Goal: Obtain resource: Obtain resource

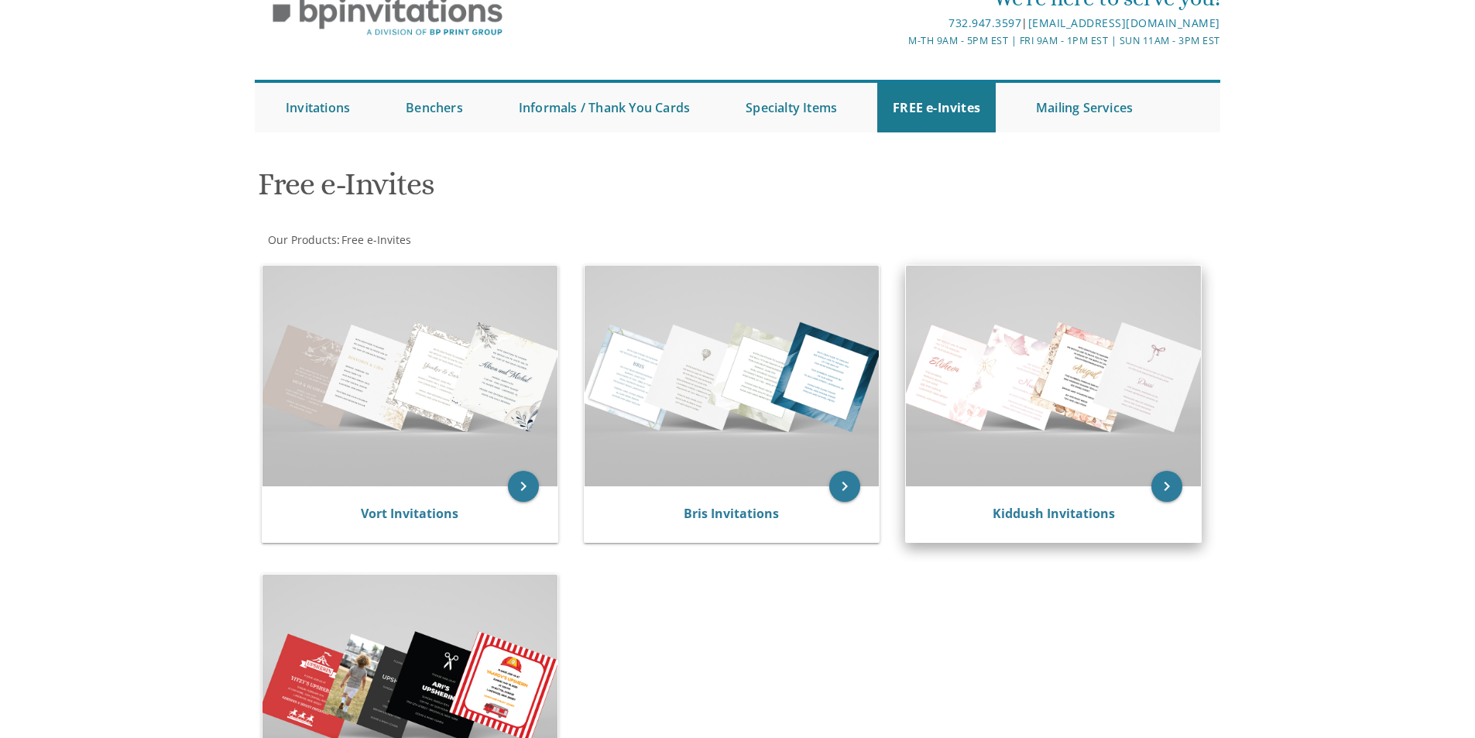
click at [1043, 413] on img at bounding box center [1053, 376] width 295 height 221
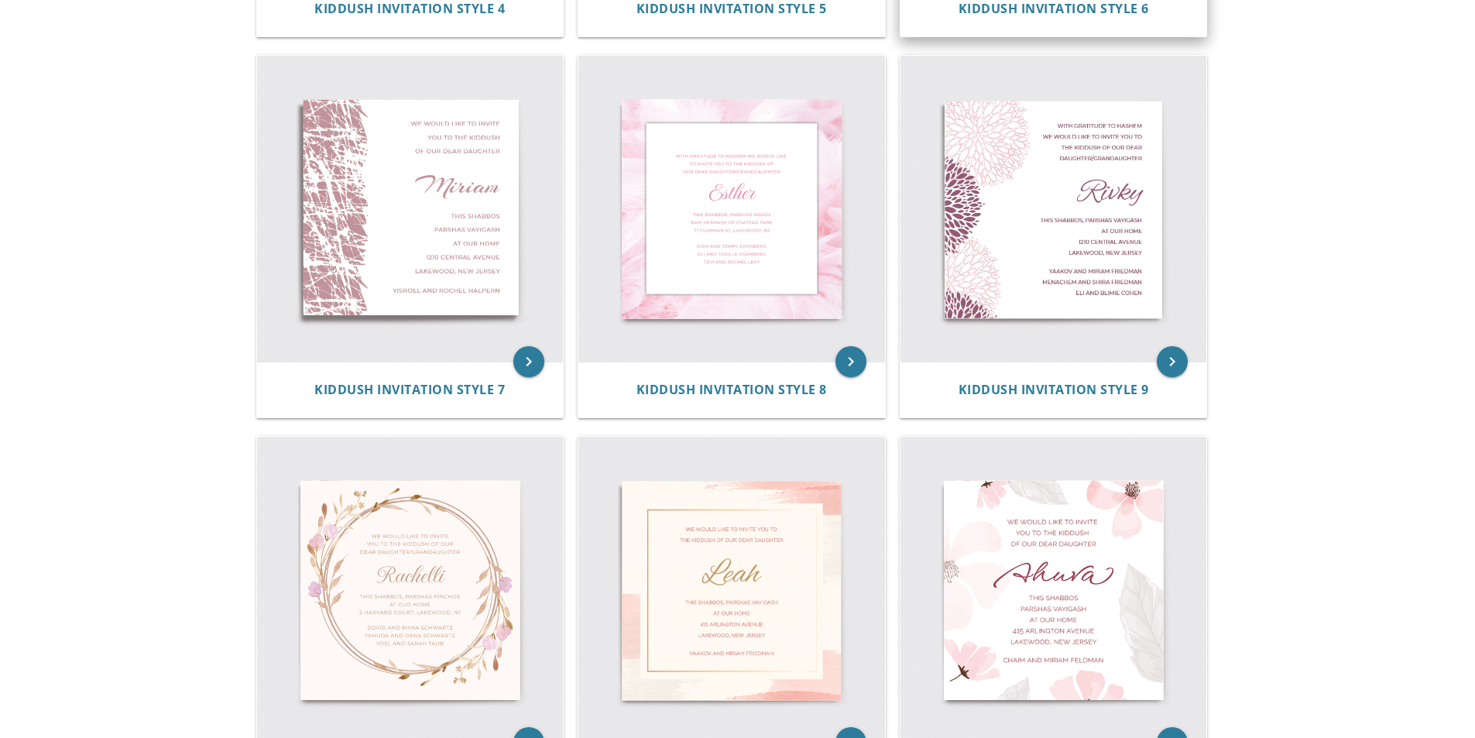
scroll to position [1084, 0]
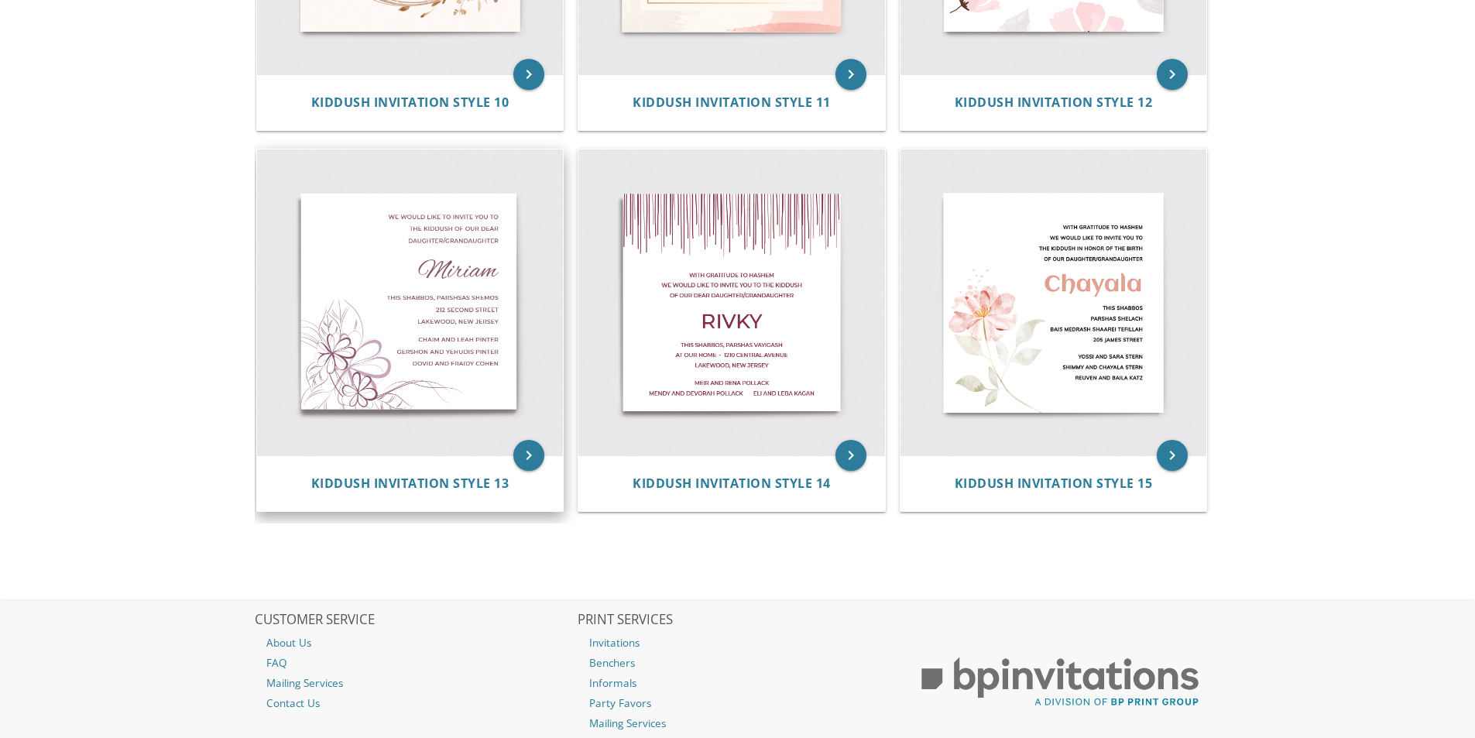
scroll to position [1814, 0]
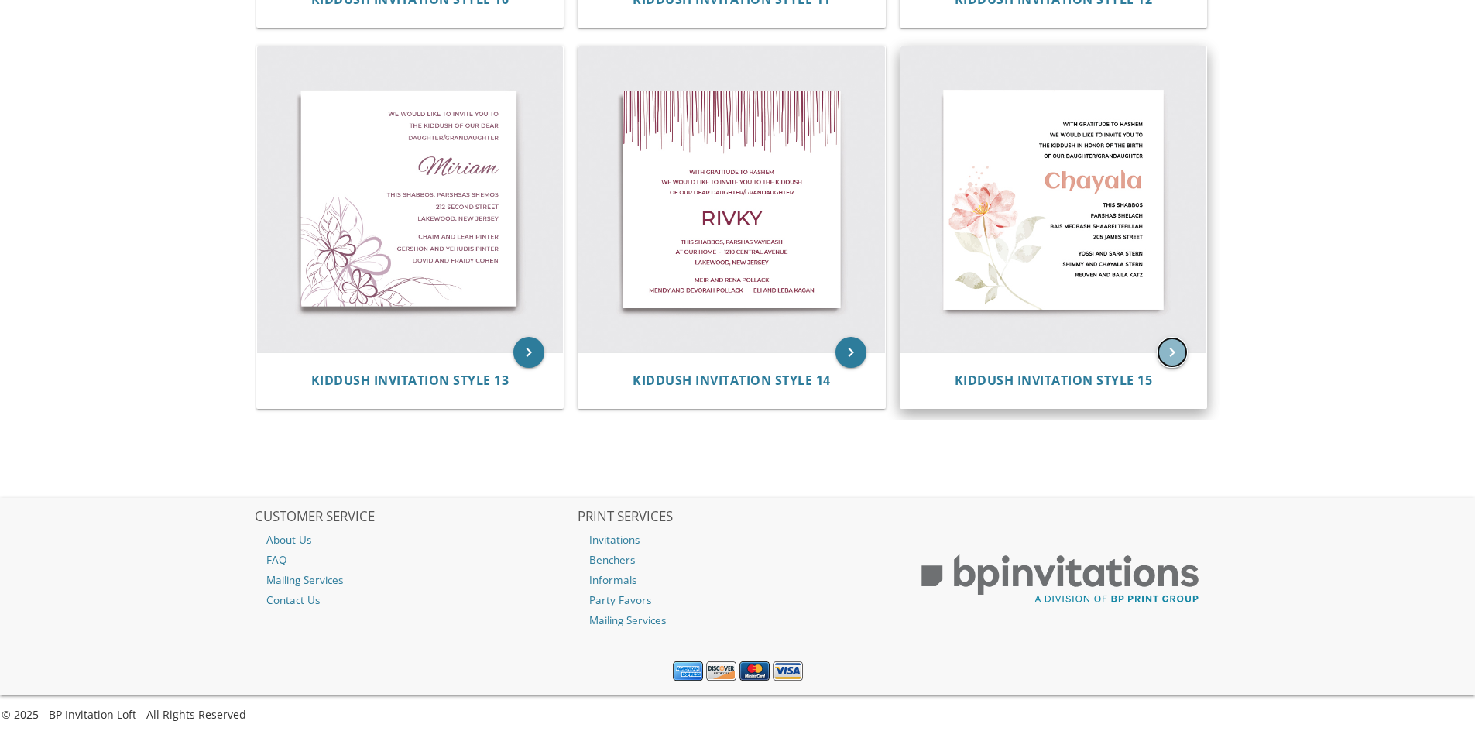
click at [1168, 348] on icon "keyboard_arrow_right" at bounding box center [1172, 352] width 31 height 31
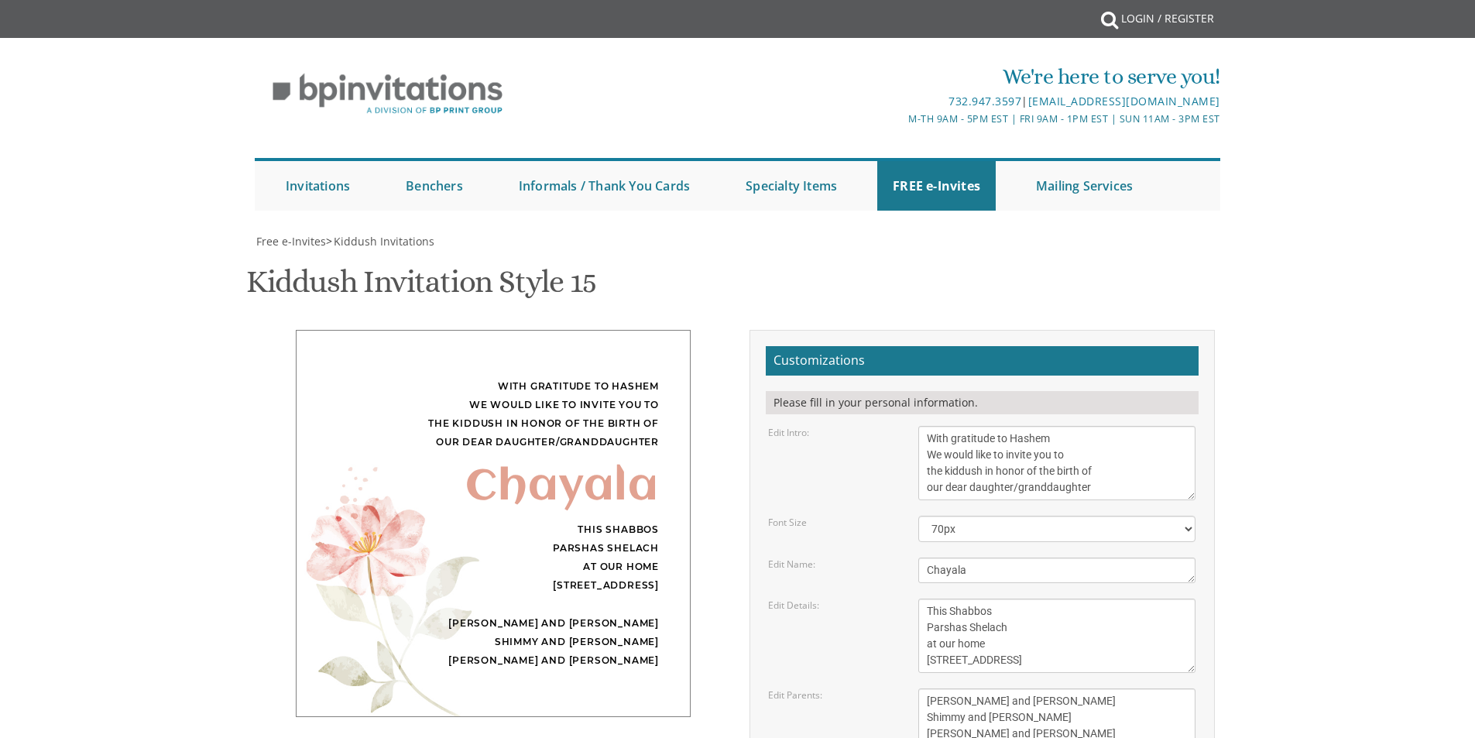
drag, startPoint x: 928, startPoint y: 439, endPoint x: 1115, endPoint y: 442, distance: 186.6
click at [1115, 442] on textarea "With gratitude to Hashem We would like to invite you to the kiddush in honor of…" at bounding box center [1056, 463] width 277 height 74
click at [929, 454] on textarea "With gratitude to Hashem We would like to invite you to the kiddush in honor of…" at bounding box center [1056, 463] width 277 height 74
drag, startPoint x: 944, startPoint y: 457, endPoint x: 983, endPoint y: 456, distance: 39.5
click at [983, 456] on textarea "With gratitude to Hashem We would like to invite you to the kiddush in honor of…" at bounding box center [1056, 463] width 277 height 74
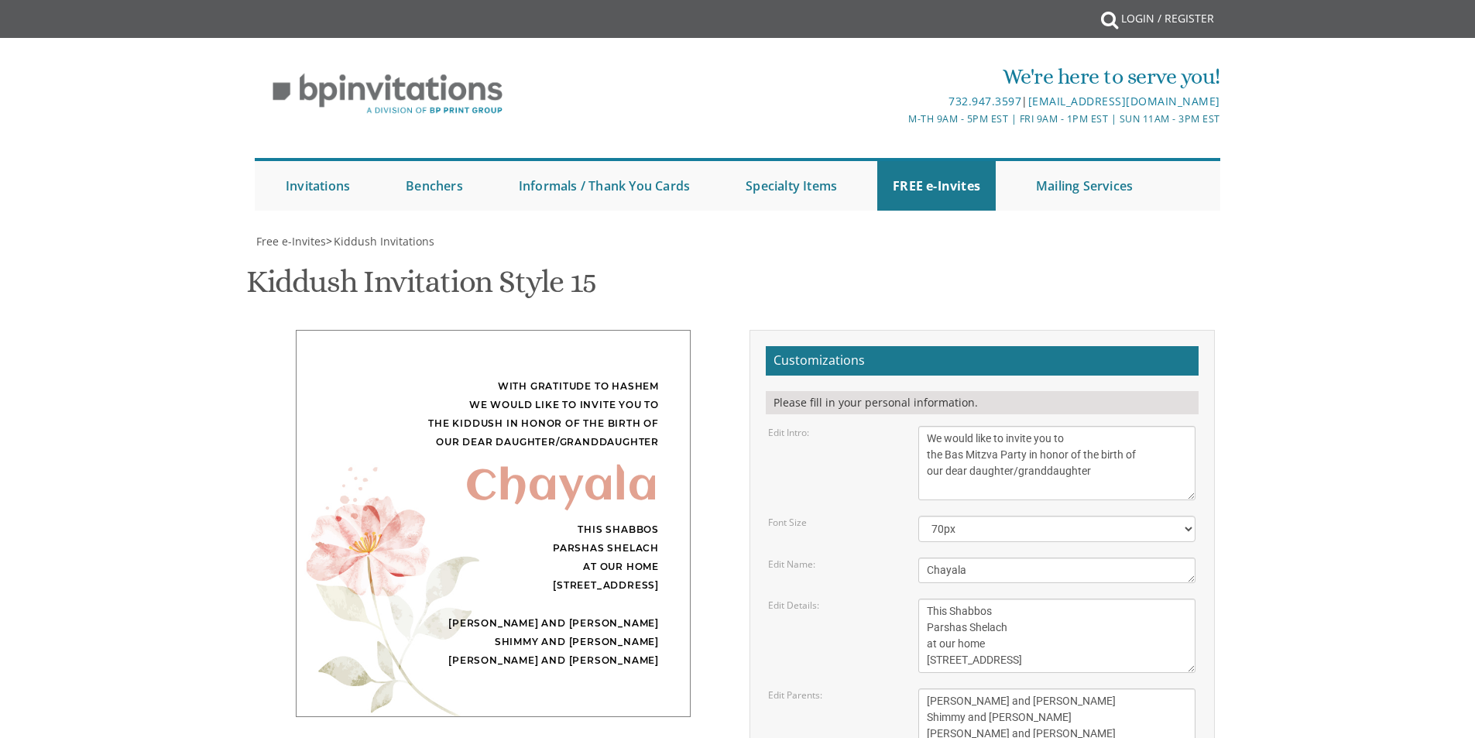
drag, startPoint x: 1074, startPoint y: 451, endPoint x: 1093, endPoint y: 448, distance: 19.6
click at [1093, 448] on textarea "With gratitude to Hashem We would like to invite you to the kiddush in honor of…" at bounding box center [1056, 463] width 277 height 74
click at [1082, 452] on textarea "With gratitude to Hashem We would like to invite you to the kiddush in honor of…" at bounding box center [1056, 463] width 277 height 74
drag, startPoint x: 1084, startPoint y: 453, endPoint x: 1135, endPoint y: 462, distance: 51.9
click at [1135, 462] on textarea "With gratitude to Hashem We would like to invite you to the kiddush in honor of…" at bounding box center [1056, 463] width 277 height 74
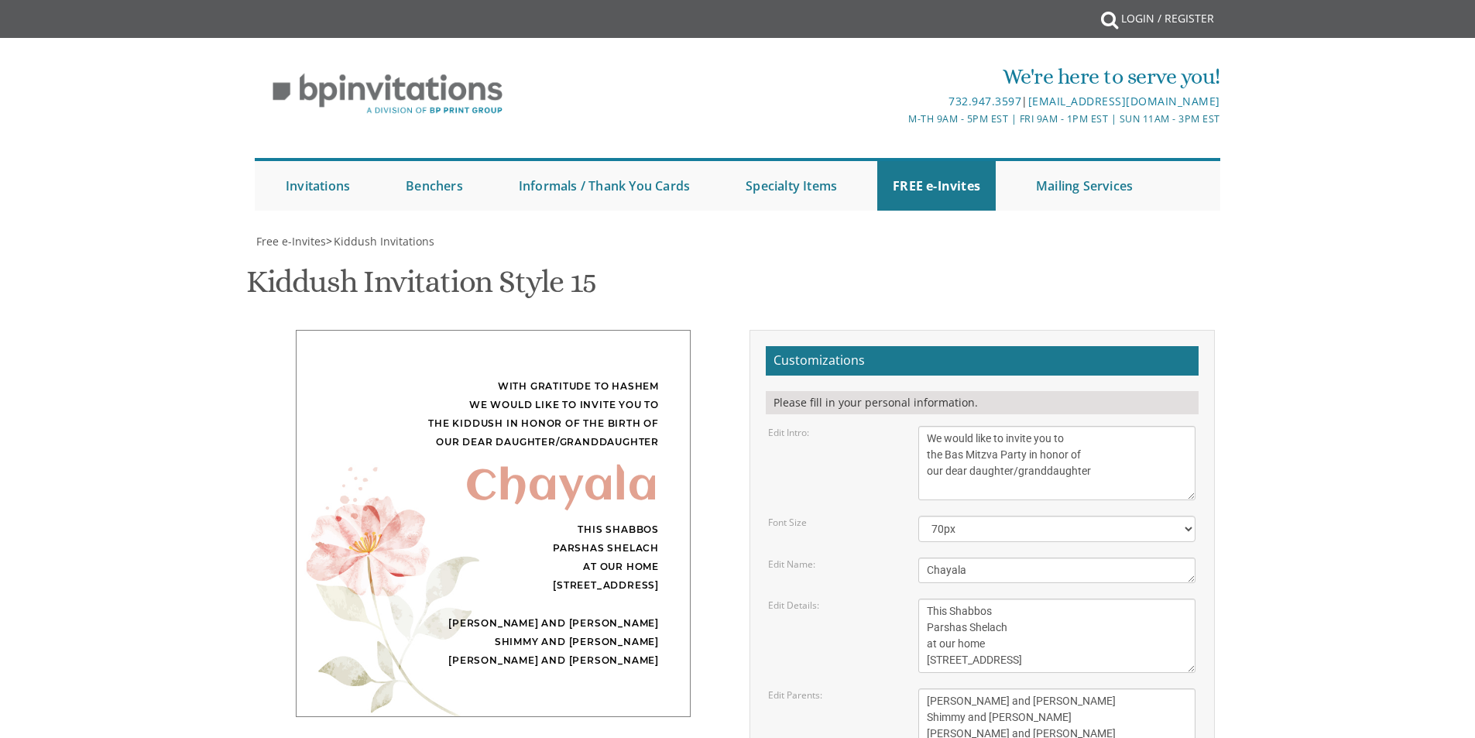
drag, startPoint x: 1016, startPoint y: 470, endPoint x: 1094, endPoint y: 478, distance: 78.6
click at [1094, 478] on textarea "With gratitude to Hashem We would like to invite you to the kiddush in honor of…" at bounding box center [1056, 463] width 277 height 74
type textarea "We would like to invite you to the Bas Mitzva Party in honor of our dear daught…"
click at [990, 568] on textarea "Chayala" at bounding box center [1056, 570] width 277 height 26
type textarea "C"
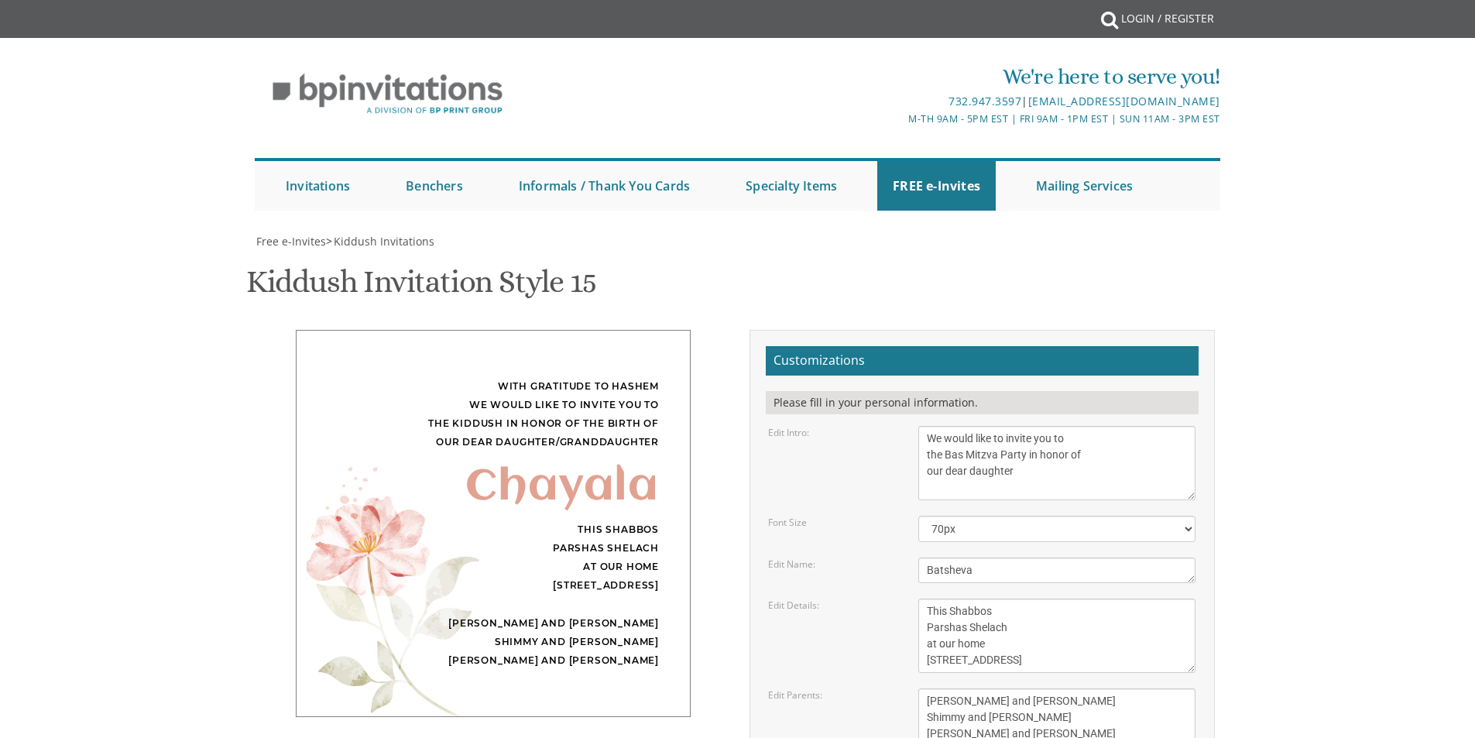
type textarea "Batsheva"
click at [947, 611] on textarea "This Shabbos Parshas Shelach at our home 120 Central Avenue" at bounding box center [1056, 636] width 277 height 74
drag, startPoint x: 928, startPoint y: 424, endPoint x: 950, endPoint y: 430, distance: 22.5
click at [950, 599] on textarea "This Shabbos Parshas Shelach at our home 120 Central Avenue" at bounding box center [1056, 636] width 277 height 74
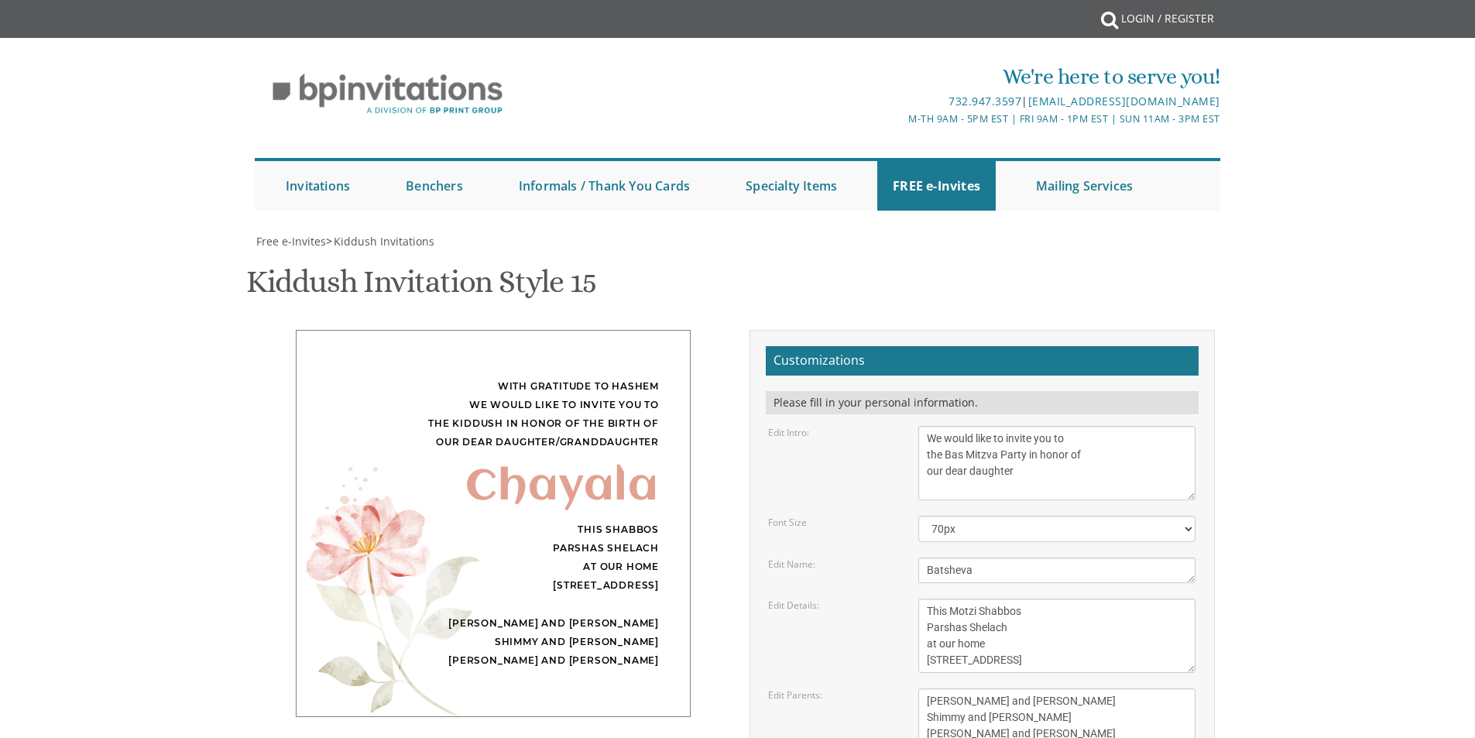
drag, startPoint x: 947, startPoint y: 428, endPoint x: 1024, endPoint y: 434, distance: 76.8
click at [1024, 599] on textarea "This Shabbos Parshas Shelach at our home 120 Central Avenue" at bounding box center [1056, 636] width 277 height 74
type textarea "This Motzi Shabbos Parshas Shelach at our home 104 Grantwood Drive at 9:30"
drag, startPoint x: 927, startPoint y: 472, endPoint x: 1062, endPoint y: 509, distance: 140.5
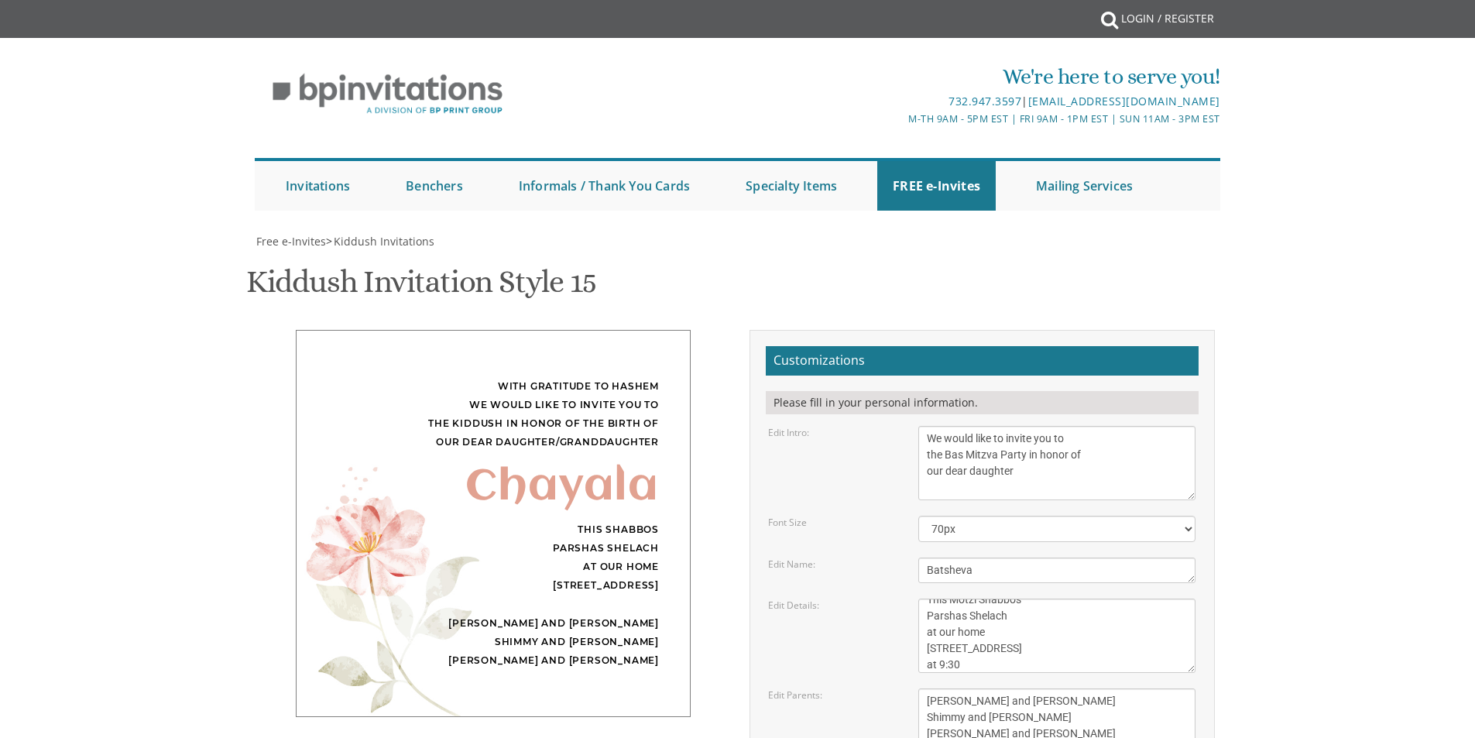
click at [1062, 688] on textarea "Yossi and Sara Stern Shimmy and Shira Stern Reuven and Baila Katz" at bounding box center [1056, 717] width 277 height 58
type input "miriamweiss325@gmail.com"
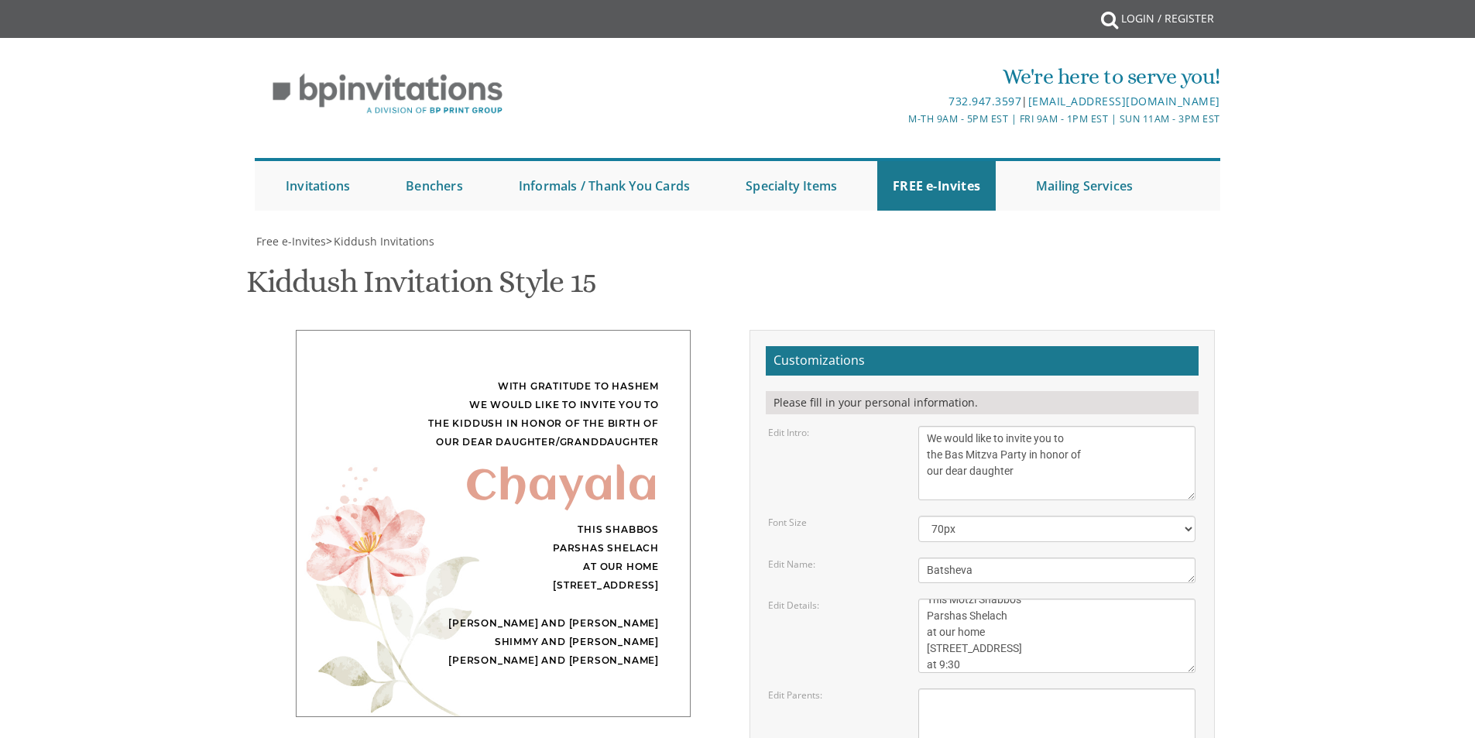
scroll to position [232, 0]
drag, startPoint x: 1027, startPoint y: 224, endPoint x: 1067, endPoint y: 228, distance: 40.5
click at [1067, 426] on textarea "With gratitude to Hashem We would like to invite you to the kiddush in honor of…" at bounding box center [1056, 463] width 277 height 74
drag, startPoint x: 930, startPoint y: 207, endPoint x: 1010, endPoint y: 201, distance: 80.7
click at [1010, 426] on textarea "With gratitude to Hashem We would like to invite you to the kiddush in honor of…" at bounding box center [1056, 463] width 277 height 74
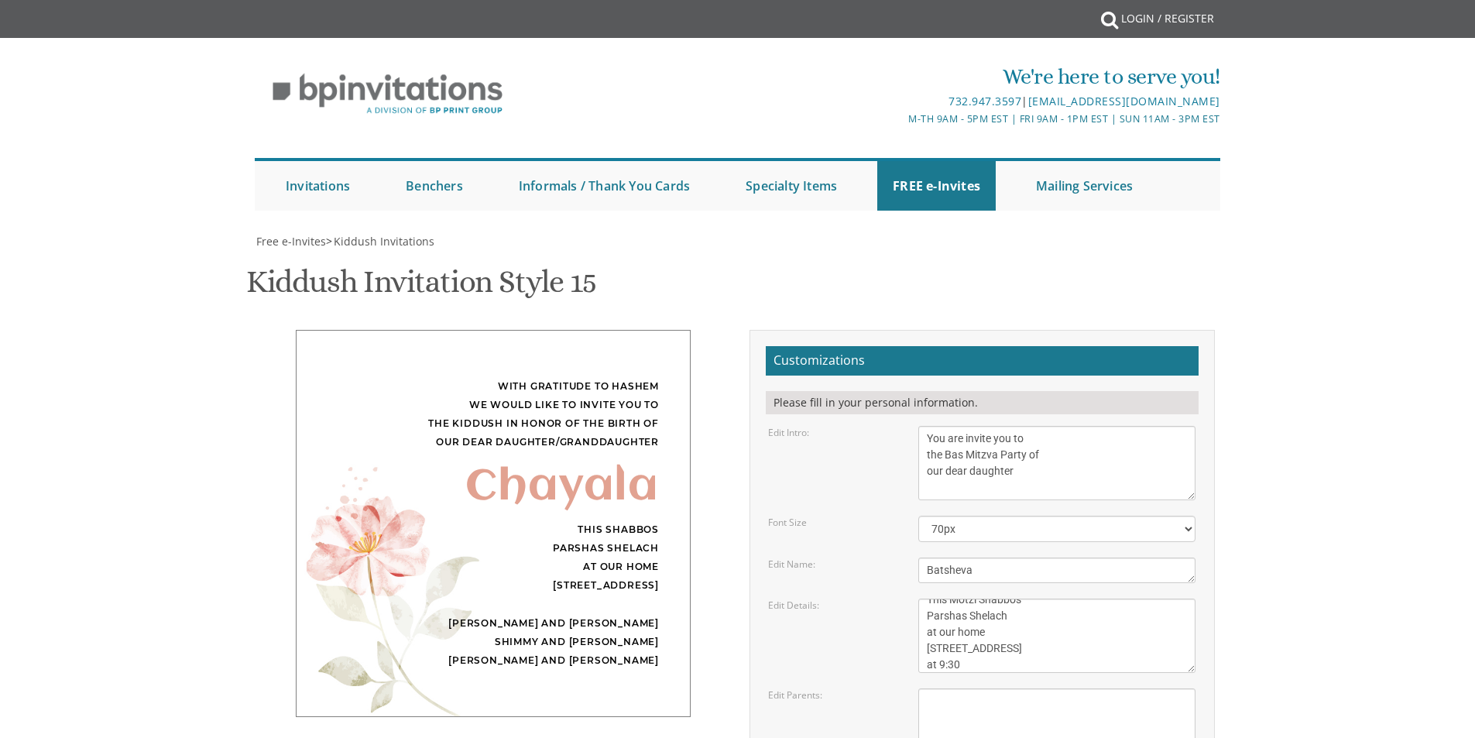
click at [990, 426] on textarea "With gratitude to Hashem We would like to invite you to the kiddush in honor of…" at bounding box center [1056, 463] width 277 height 74
drag, startPoint x: 1001, startPoint y: 205, endPoint x: 1021, endPoint y: 205, distance: 20.1
click at [1021, 426] on textarea "With gratitude to Hashem We would like to invite you to the kiddush in honor of…" at bounding box center [1056, 463] width 277 height 74
drag, startPoint x: 925, startPoint y: 238, endPoint x: 1020, endPoint y: 257, distance: 96.3
click at [1020, 426] on textarea "With gratitude to Hashem We would like to invite you to the kiddush in honor of…" at bounding box center [1056, 463] width 277 height 74
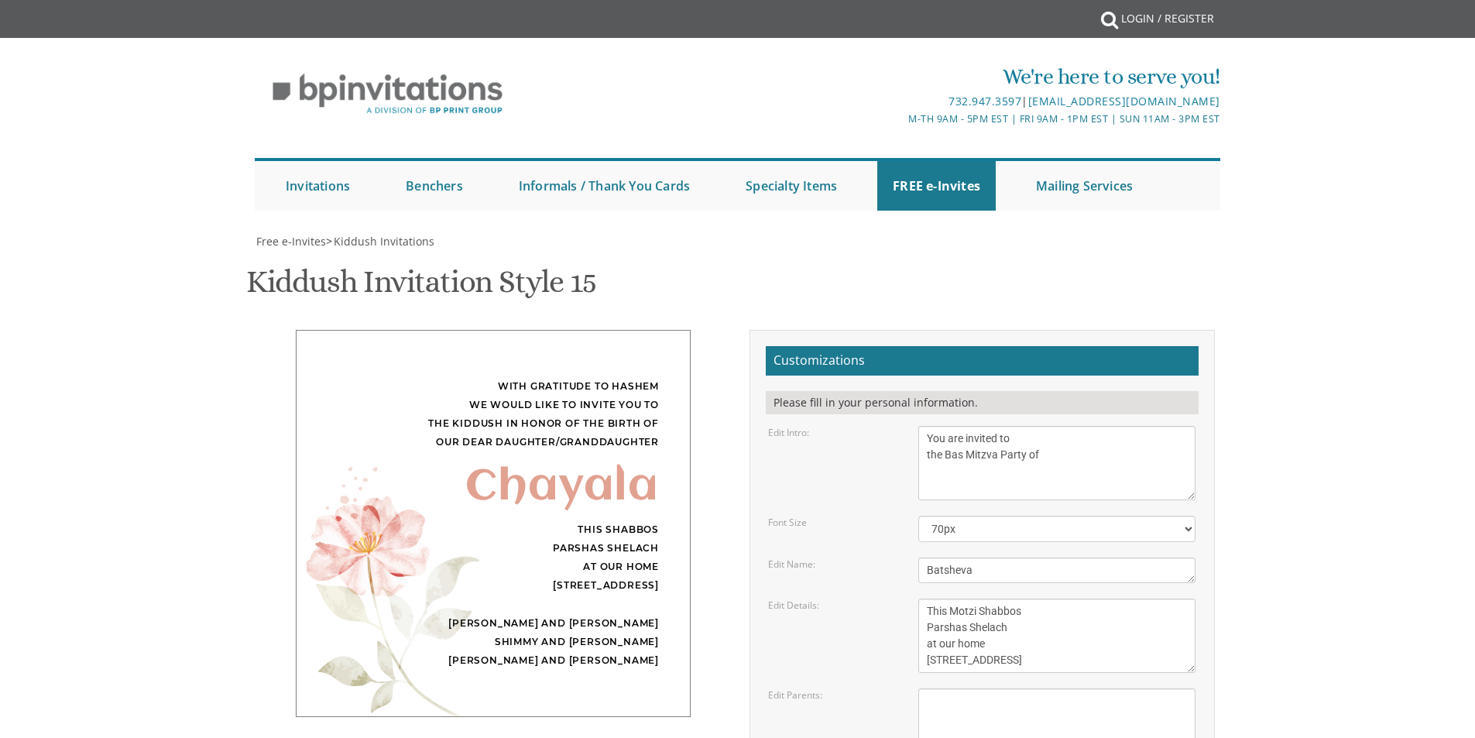
scroll to position [16, 0]
type textarea "You are invited to the Bas Mitzva Party of"
click at [1003, 599] on textarea "This Shabbos Parshas Shelach at our home 120 Central Avenue" at bounding box center [1056, 636] width 277 height 74
type textarea "This Motzi Shabbos Parsha at our home 104 Grantwood Drive at 9:30"
click at [725, 662] on div "With gratitude to Hashem We would like to invite you to the kiddush in honor of…" at bounding box center [737, 620] width 977 height 581
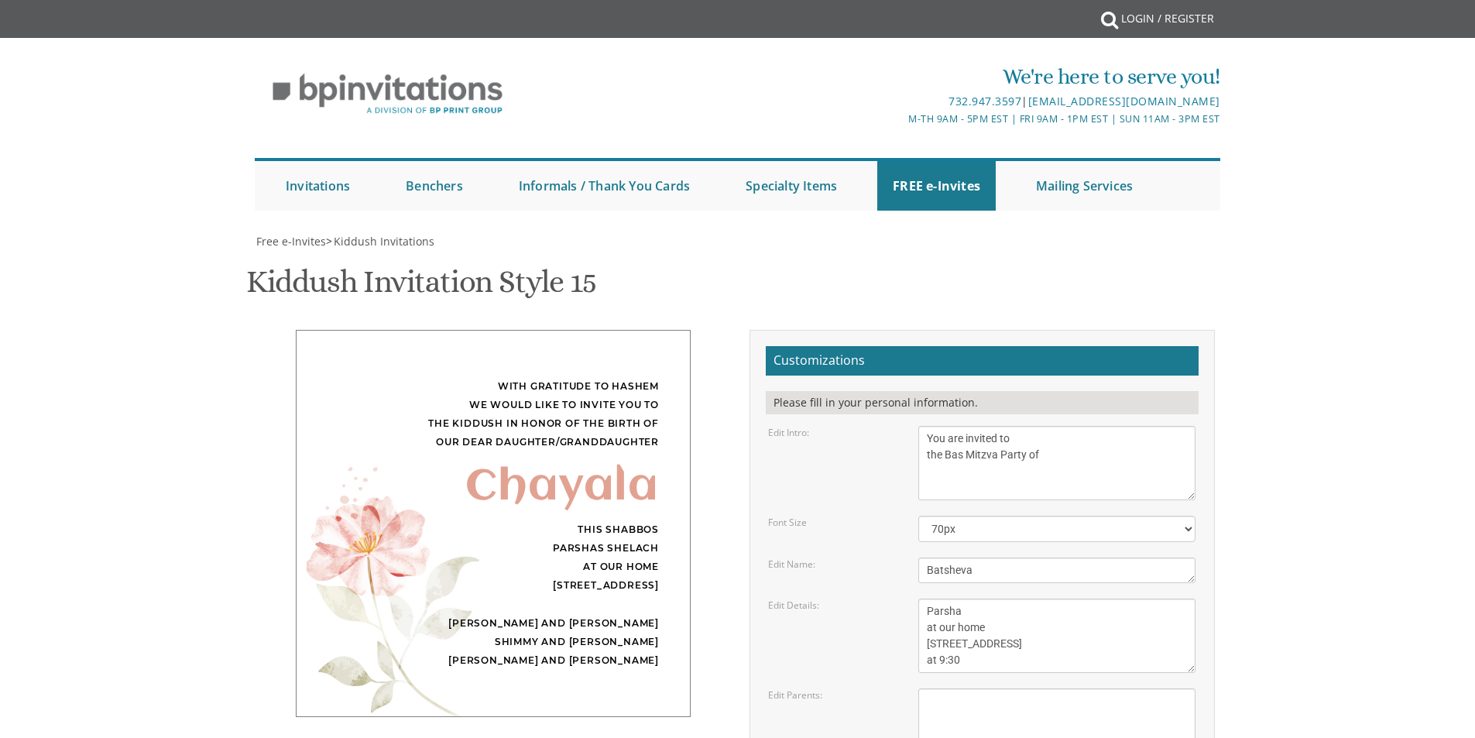
click at [962, 599] on textarea "This Shabbos Parshas Shelach at our home 120 Central Avenue" at bounding box center [1056, 636] width 277 height 74
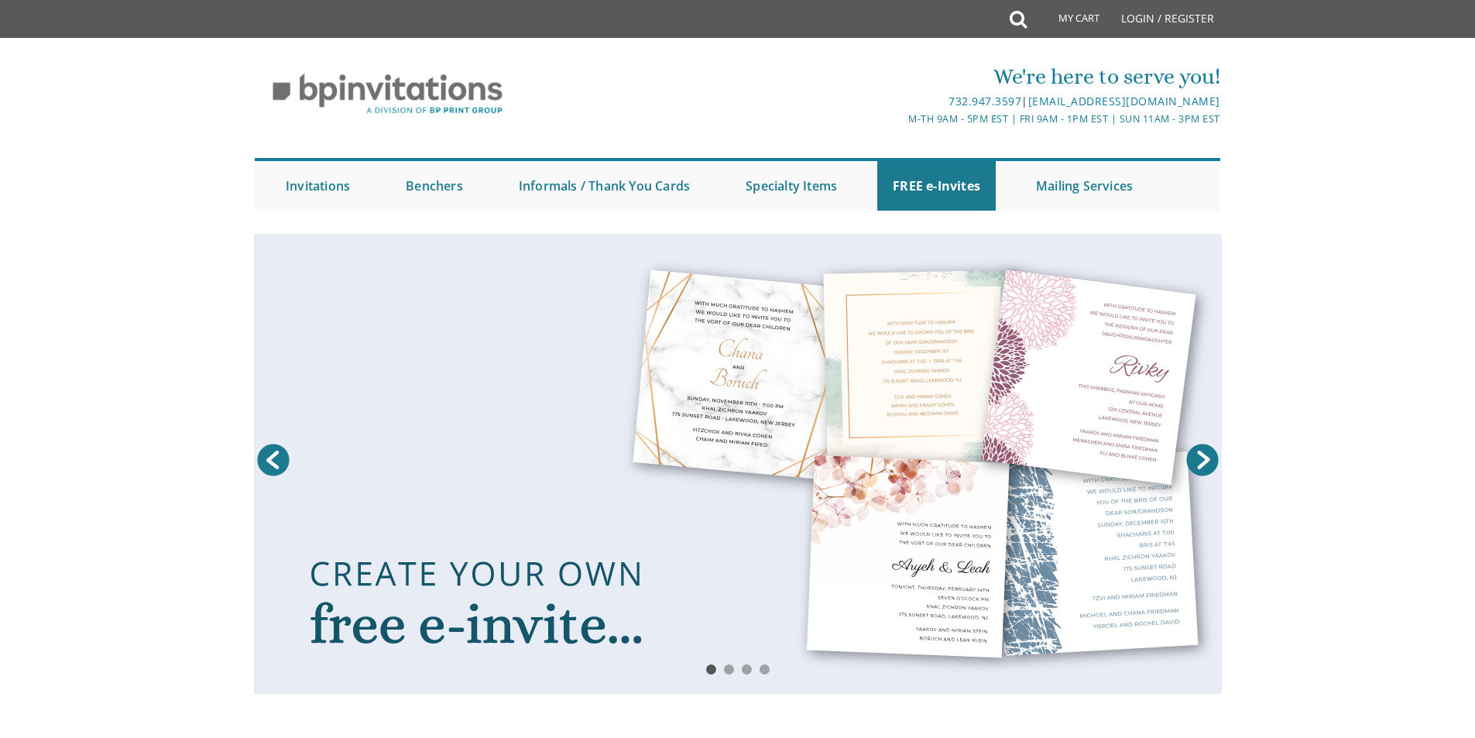
click at [1038, 441] on link at bounding box center [738, 464] width 968 height 460
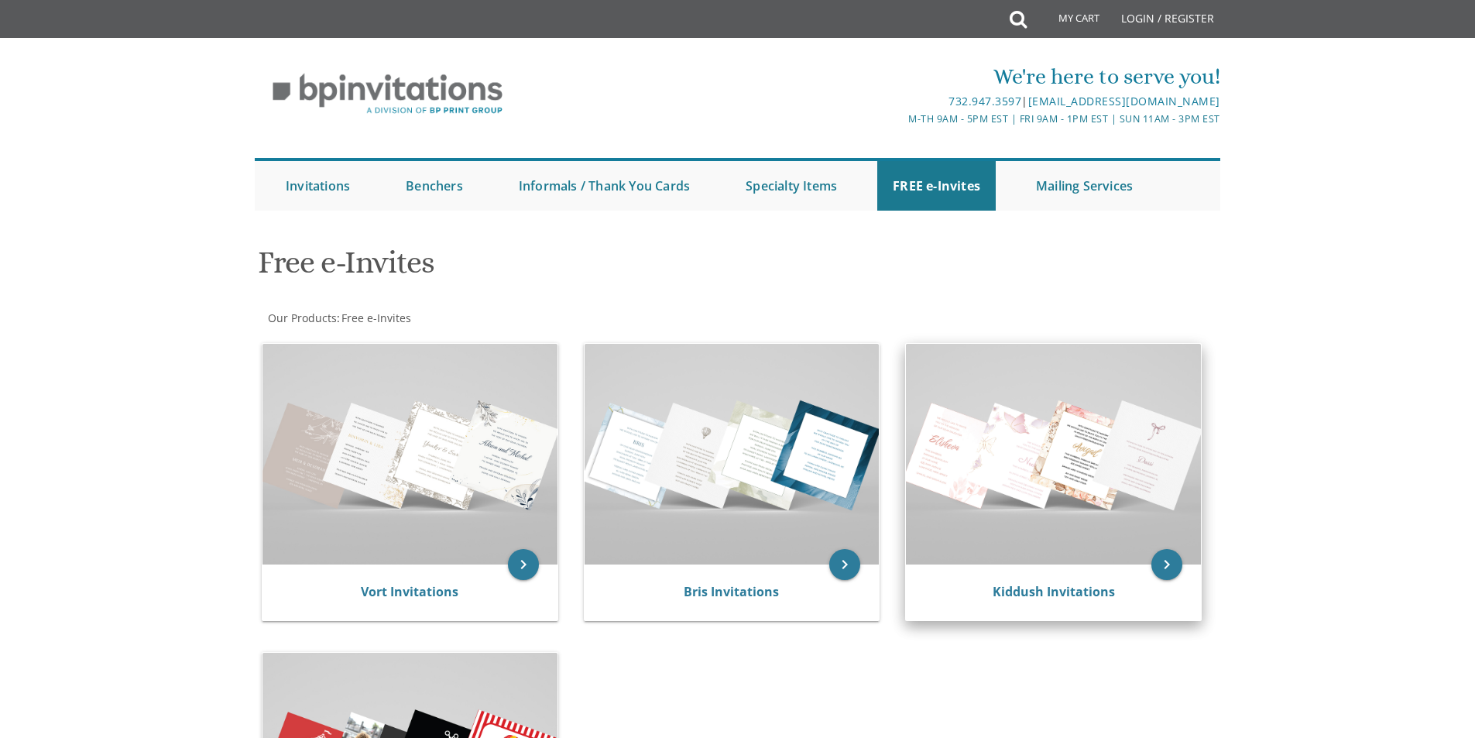
click at [1102, 451] on img at bounding box center [1053, 454] width 295 height 221
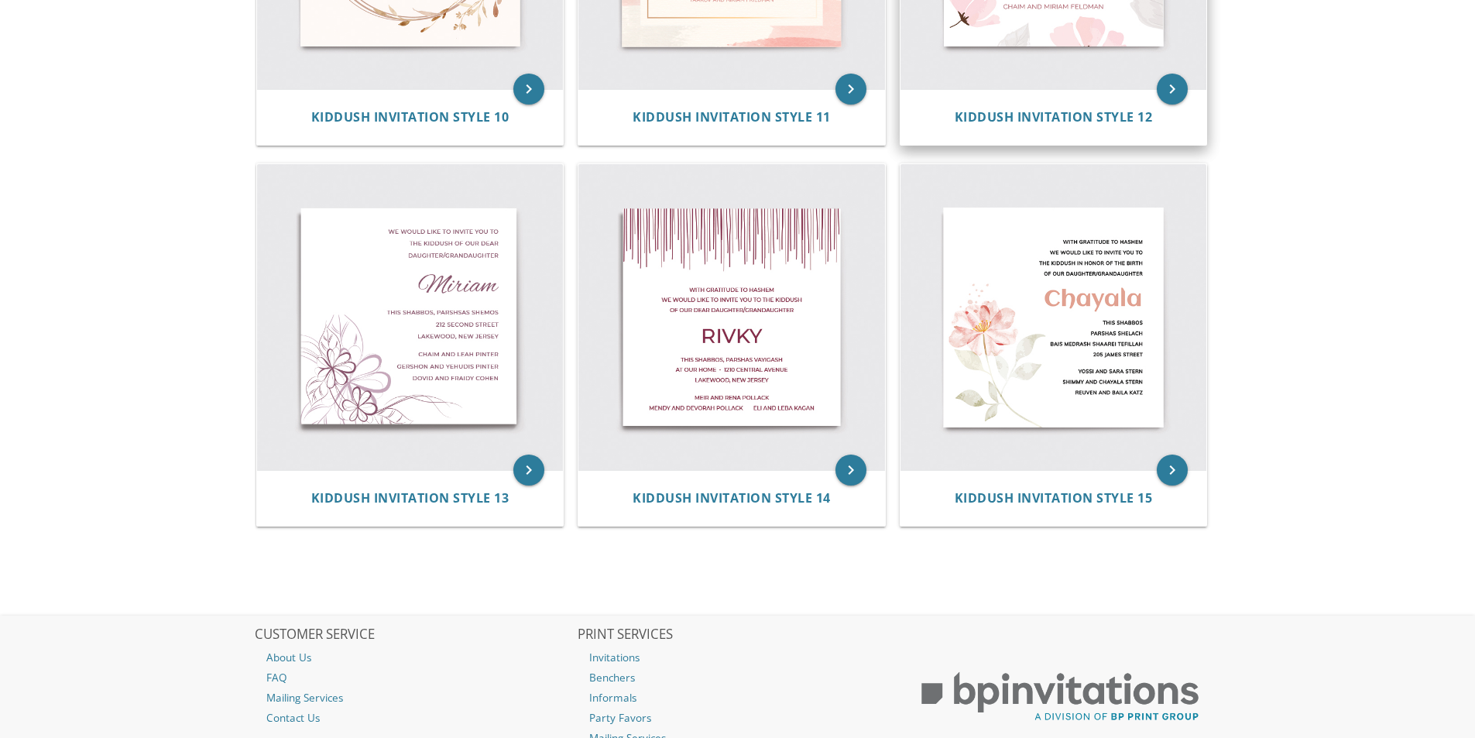
scroll to position [1814, 0]
